Goal: Find specific page/section: Find specific page/section

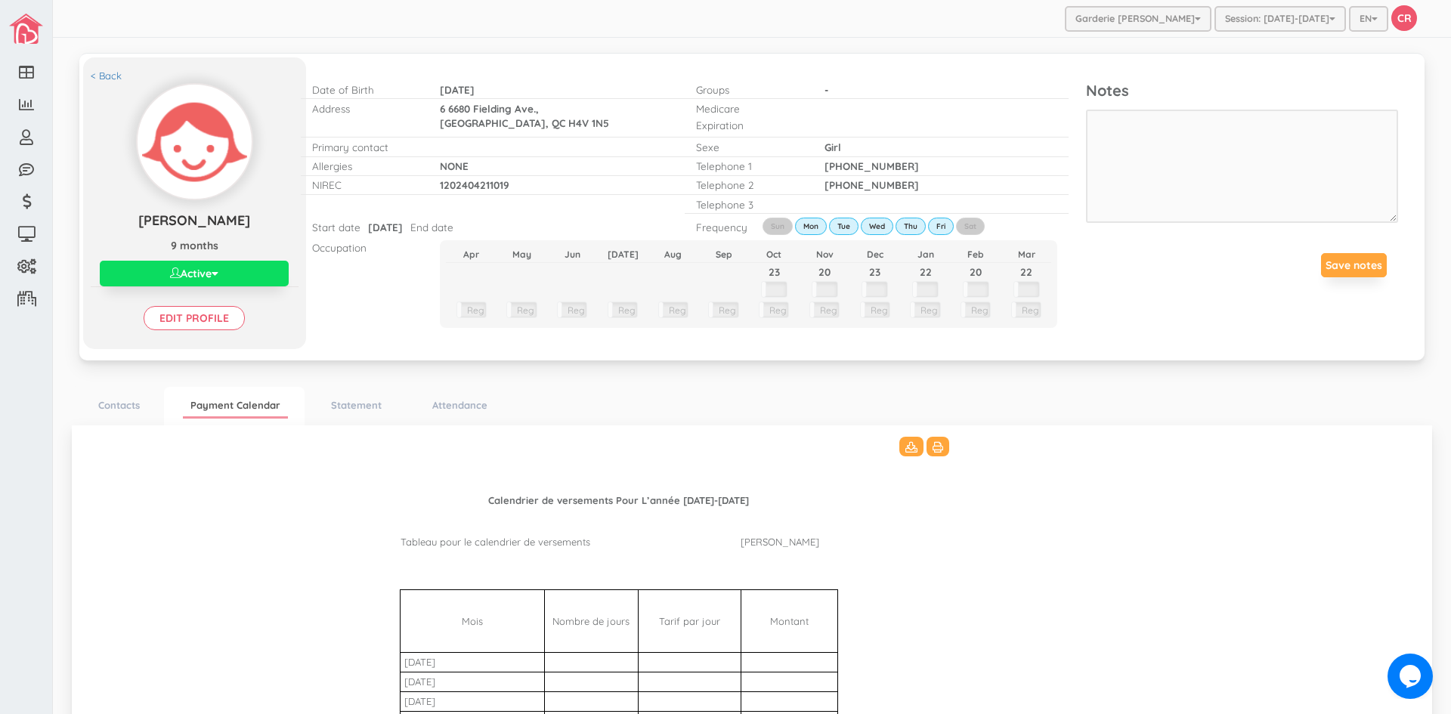
scroll to position [302, 0]
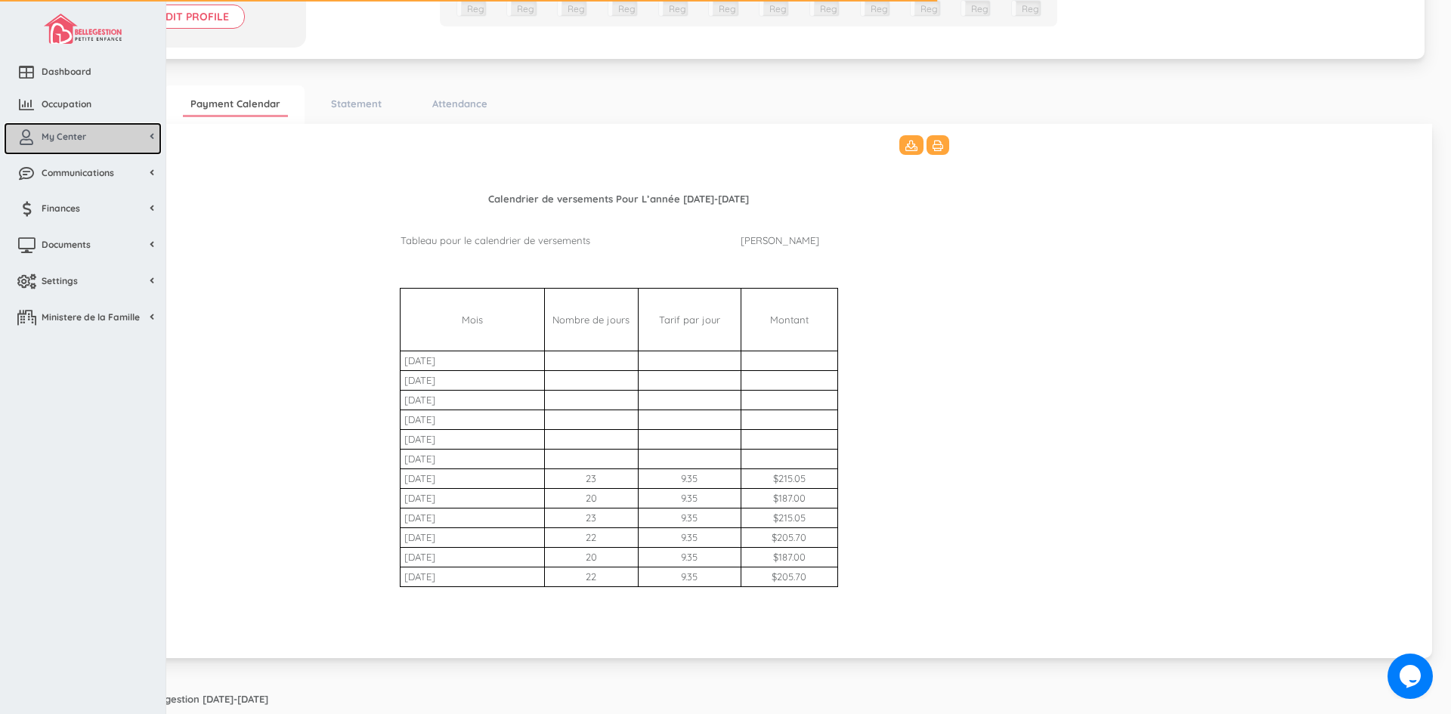
click at [56, 142] on span "My Center" at bounding box center [64, 136] width 45 height 13
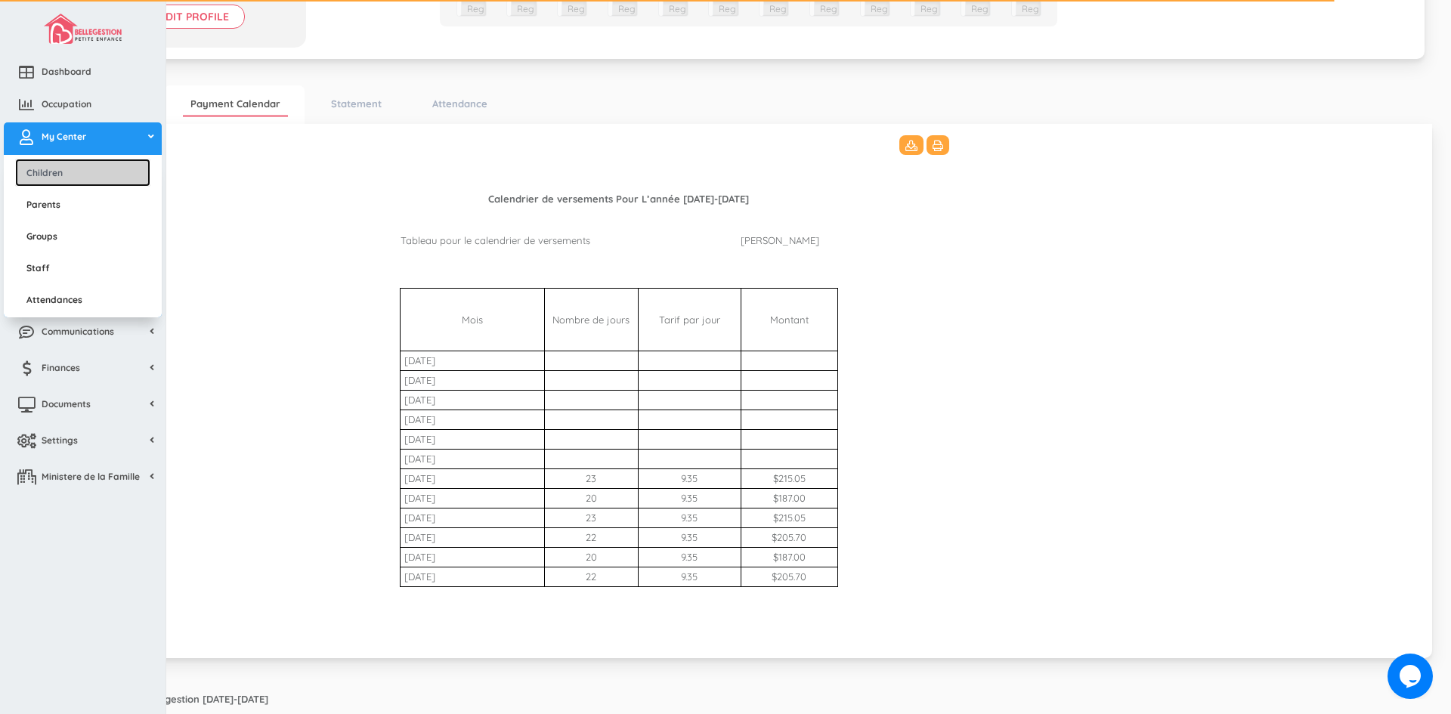
click at [51, 174] on link "Children" at bounding box center [82, 173] width 135 height 28
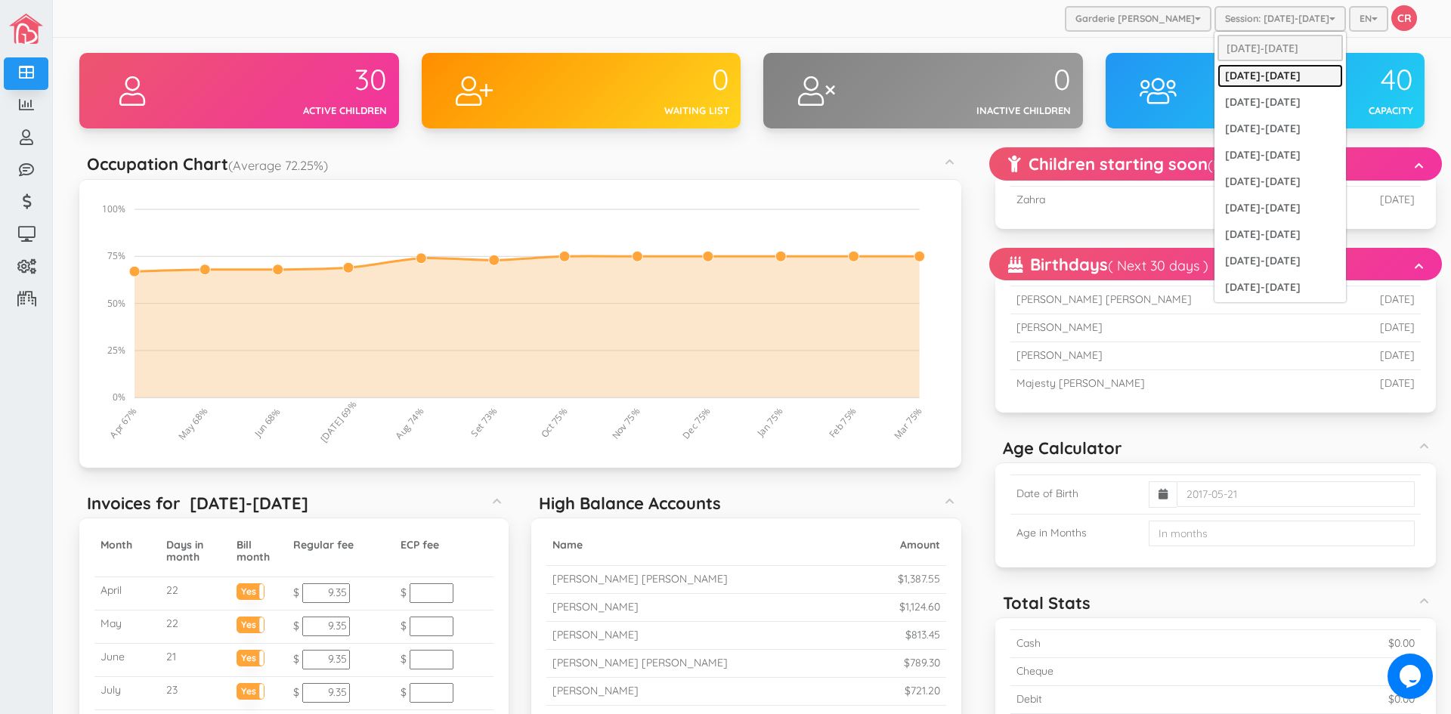
click at [1248, 73] on link "[DATE]-[DATE]" at bounding box center [1280, 75] width 125 height 23
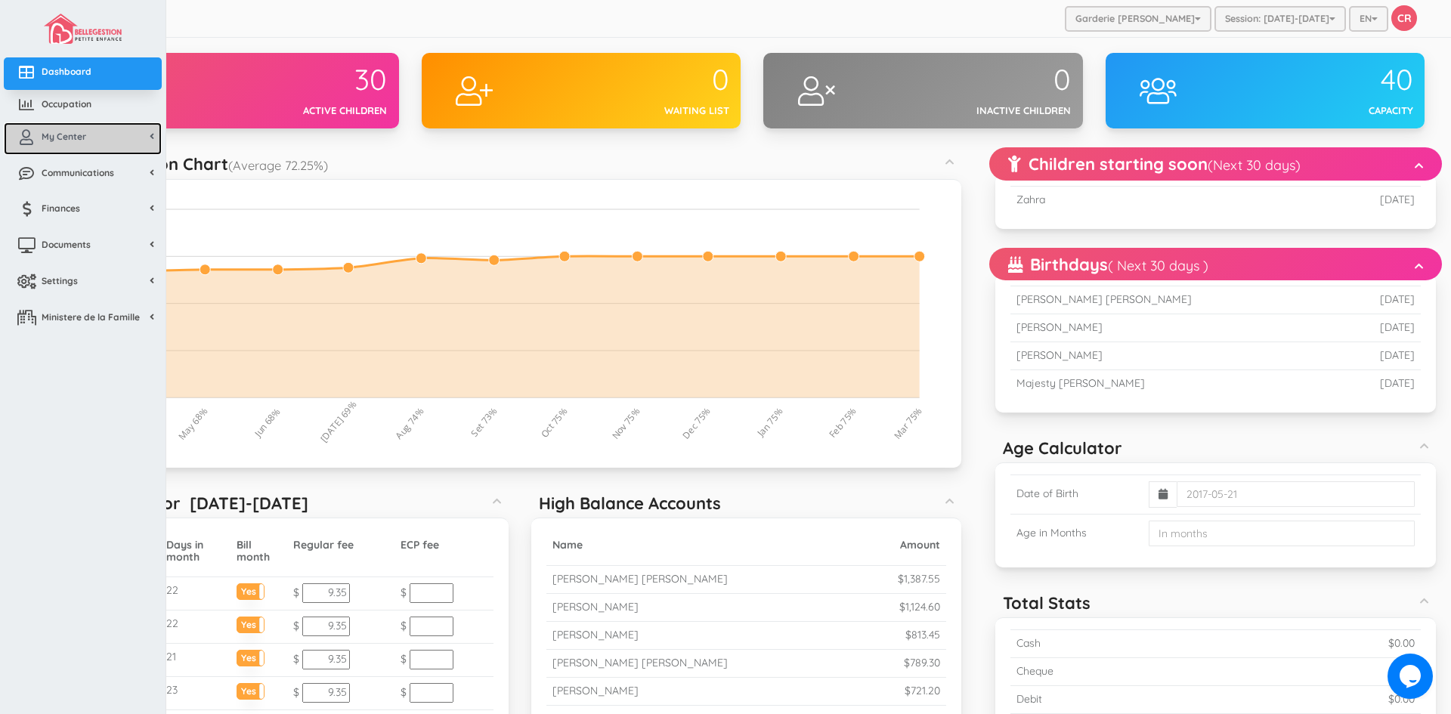
click at [63, 143] on link "My Center" at bounding box center [83, 138] width 158 height 33
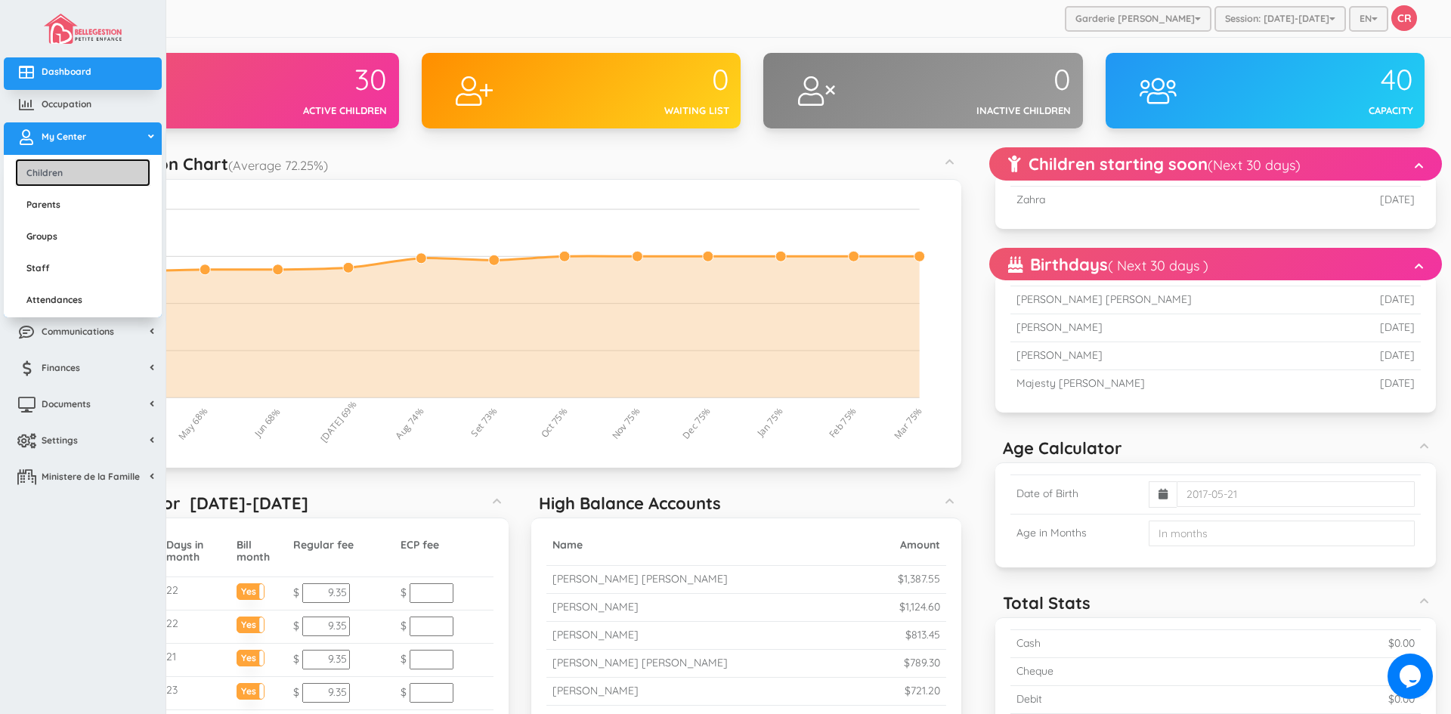
click at [57, 178] on link "Children" at bounding box center [82, 173] width 135 height 28
